Goal: Information Seeking & Learning: Learn about a topic

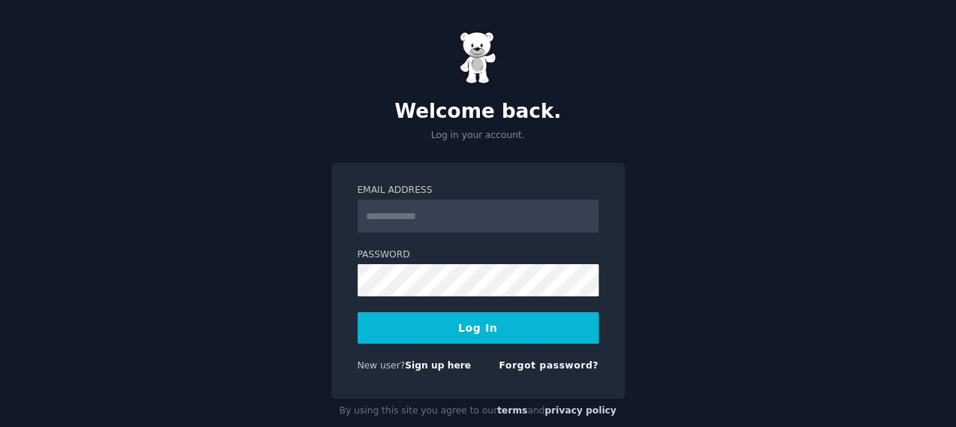
click at [479, 217] on input "Email Address" at bounding box center [478, 215] width 241 height 33
type input "**********"
click at [474, 340] on button "Log In" at bounding box center [478, 327] width 241 height 31
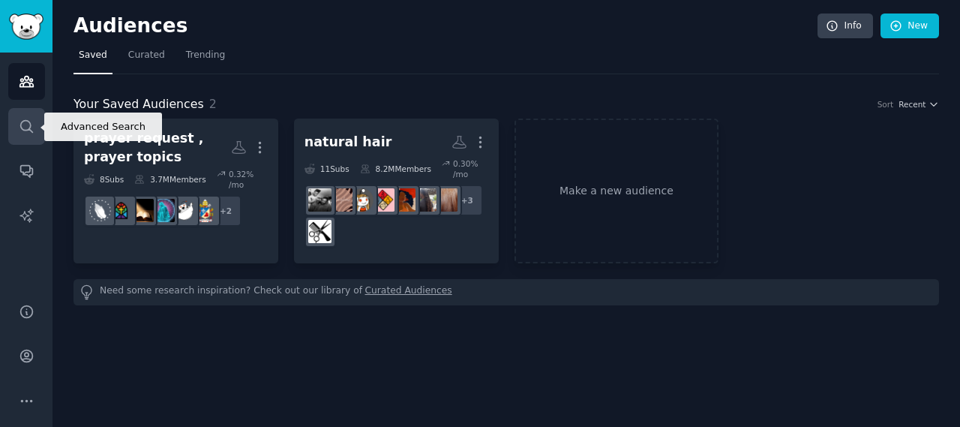
click at [30, 125] on icon "Sidebar" at bounding box center [26, 126] width 12 height 12
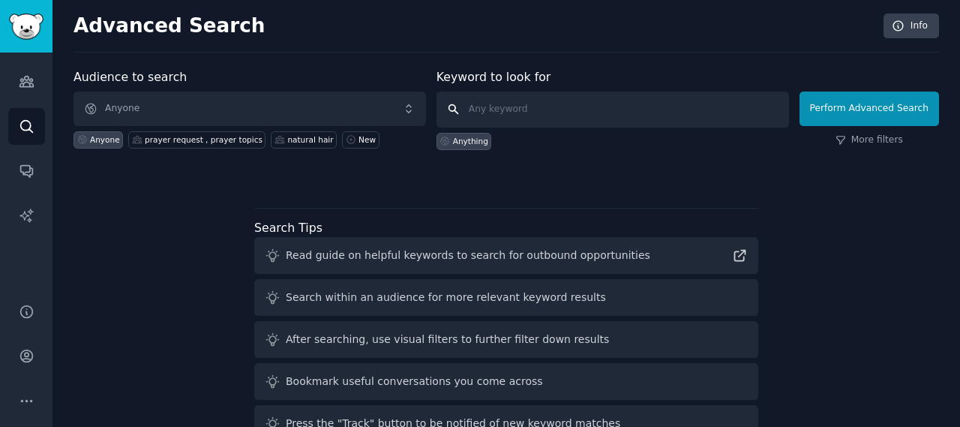
click at [519, 103] on input "text" at bounding box center [612, 109] width 352 height 36
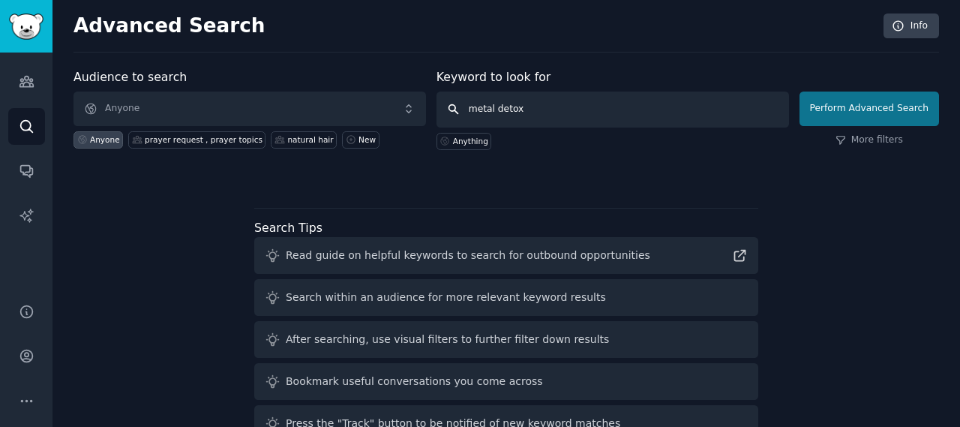
type input "metal detox"
click at [826, 116] on button "Perform Advanced Search" at bounding box center [868, 108] width 139 height 34
